Goal: Transaction & Acquisition: Obtain resource

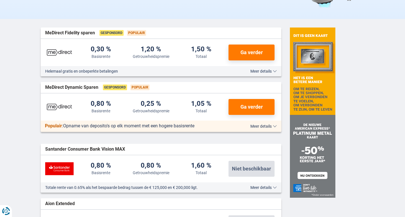
scroll to position [78, 0]
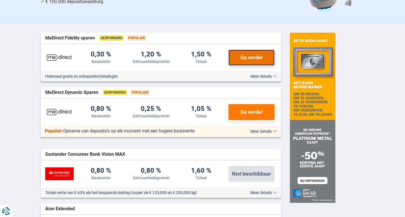
click at [266, 54] on button "Ga verder" at bounding box center [251, 58] width 46 height 16
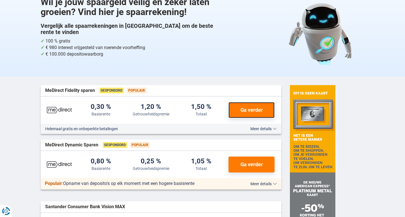
scroll to position [0, 0]
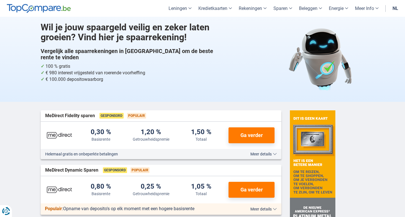
click at [395, 7] on link "nl" at bounding box center [395, 8] width 13 height 17
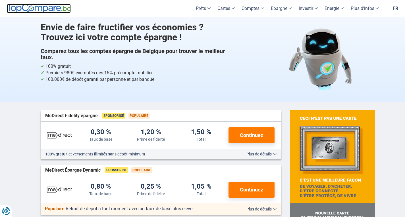
click at [58, 11] on img at bounding box center [39, 8] width 64 height 9
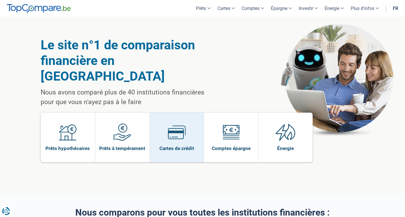
click at [183, 145] on span "Cartes de crédit" at bounding box center [176, 148] width 35 height 6
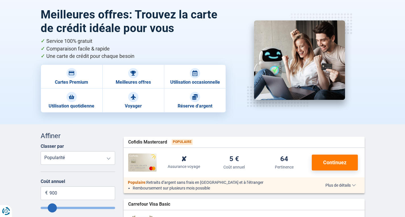
scroll to position [26, 0]
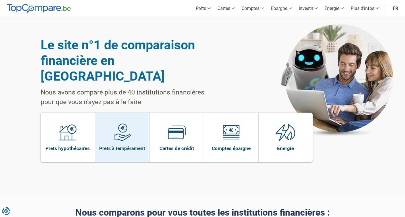
click at [117, 124] on img at bounding box center [122, 133] width 18 height 18
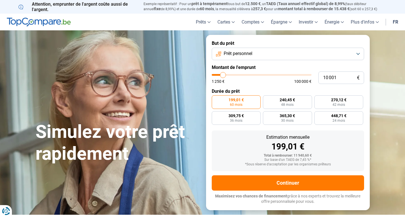
type input "30 000"
type input "30000"
click at [242, 75] on input "range" at bounding box center [262, 75] width 100 height 2
radio input "false"
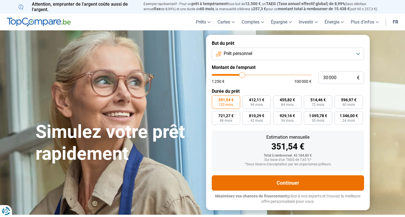
click at [276, 182] on button "Continuer" at bounding box center [288, 183] width 152 height 15
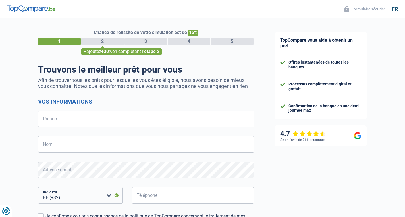
select select "32"
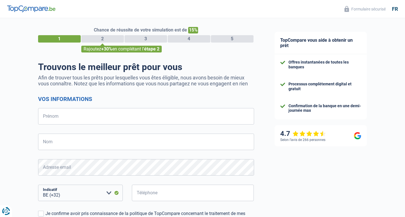
scroll to position [1, 0]
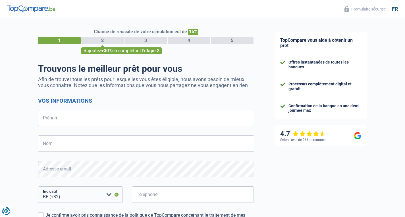
drag, startPoint x: 95, startPoint y: 31, endPoint x: 204, endPoint y: 29, distance: 109.1
click at [204, 29] on div "Chance de réussite de votre simulation est de 15%" at bounding box center [146, 32] width 216 height 7
drag, startPoint x: 94, startPoint y: 31, endPoint x: 100, endPoint y: 28, distance: 7.1
click at [100, 28] on div "Chance de réussite de votre simulation est de 15% 1 2 3 4 5 Rajoutez +30% en co…" at bounding box center [132, 160] width 264 height 291
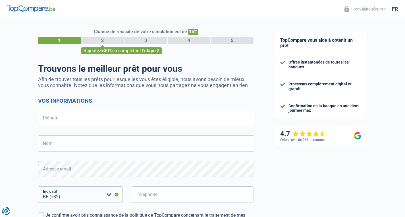
click at [100, 28] on div "Chance de réussite de votre simulation est de 15% 1 2 3 4 5 Rajoutez +30% en co…" at bounding box center [132, 160] width 264 height 291
drag, startPoint x: 95, startPoint y: 30, endPoint x: 157, endPoint y: 22, distance: 62.5
click at [157, 22] on div "Chance de réussite de votre simulation est de 15% 1 2 3 4 5 Rajoutez +30% en co…" at bounding box center [132, 160] width 264 height 291
drag, startPoint x: 95, startPoint y: 32, endPoint x: 202, endPoint y: 29, distance: 107.5
click at [202, 29] on div "Chance de réussite de votre simulation est de 15%" at bounding box center [146, 32] width 216 height 7
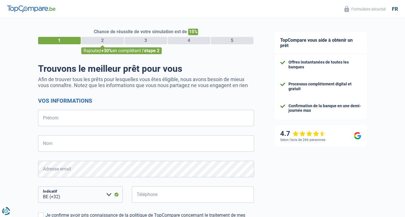
click at [202, 29] on div "Chance de réussite de votre simulation est de 15%" at bounding box center [146, 32] width 216 height 7
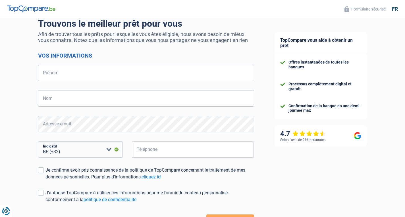
scroll to position [25, 0]
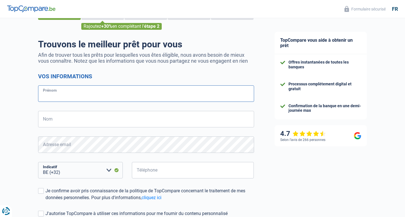
click at [224, 97] on input "Prénom" at bounding box center [146, 94] width 216 height 16
click at [218, 80] on h2 "Vos informations" at bounding box center [146, 76] width 216 height 7
click at [211, 96] on input "Prénom" at bounding box center [146, 94] width 216 height 16
click at [216, 79] on h2 "Vos informations" at bounding box center [146, 76] width 216 height 7
click at [186, 97] on input "Prénom" at bounding box center [146, 94] width 216 height 16
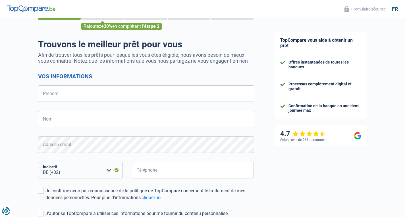
click at [169, 68] on div "Trouvons le meilleur prêt pour vous Afin de trouver tous les prêts pour lesquel…" at bounding box center [146, 144] width 216 height 211
click at [140, 118] on input "Nom" at bounding box center [146, 119] width 216 height 16
click at [142, 91] on input "Prénom" at bounding box center [146, 94] width 216 height 16
click at [140, 81] on form "Vos informations Prénom Tous les champs sont obligatoires. Veuillez fournir une…" at bounding box center [146, 161] width 216 height 177
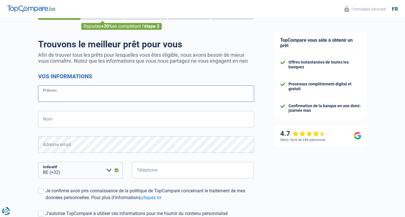
click at [99, 101] on input "Prénom" at bounding box center [146, 94] width 216 height 16
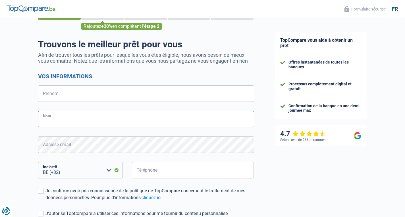
click at [101, 115] on input "Nom" at bounding box center [146, 119] width 216 height 16
click at [20, 129] on div "Chance de réussite de votre simulation est de 15% 1 2 3 4 5 Rajoutez +30% en co…" at bounding box center [132, 136] width 264 height 291
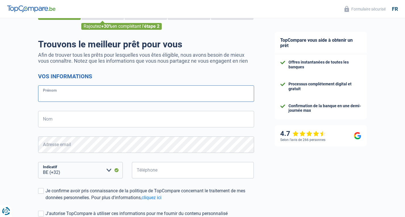
click at [68, 97] on input "Prénom" at bounding box center [146, 94] width 216 height 16
